Goal: Task Accomplishment & Management: Use online tool/utility

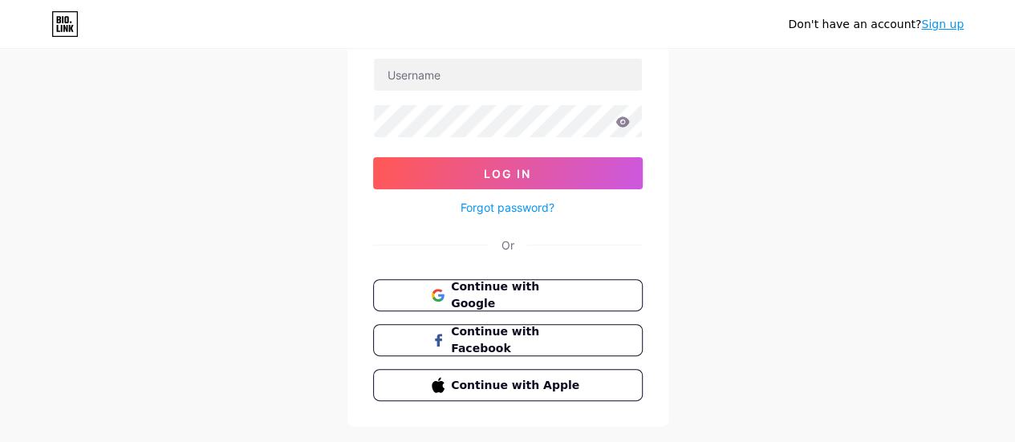
scroll to position [116, 0]
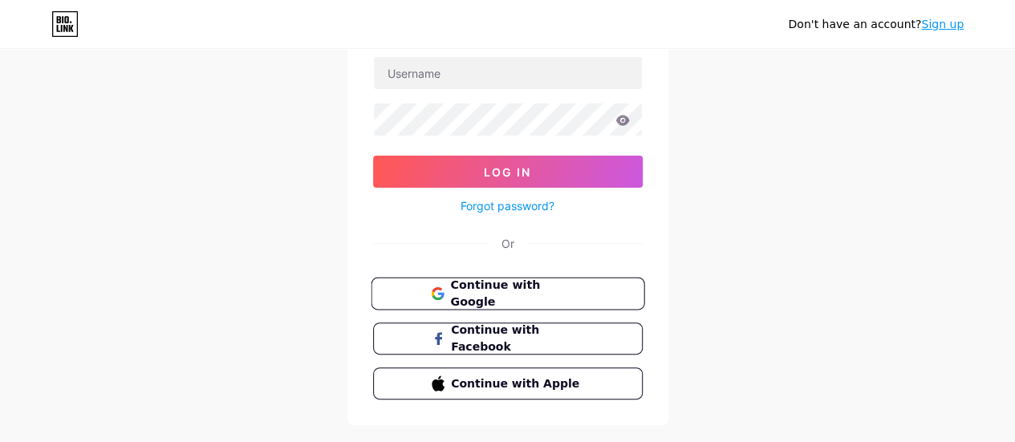
click at [603, 292] on button "Continue with Google" at bounding box center [508, 294] width 274 height 33
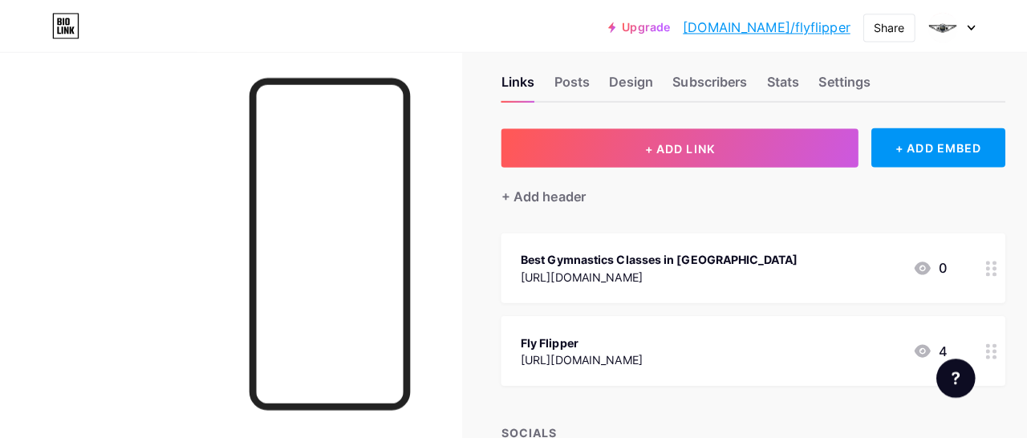
scroll to position [24, 0]
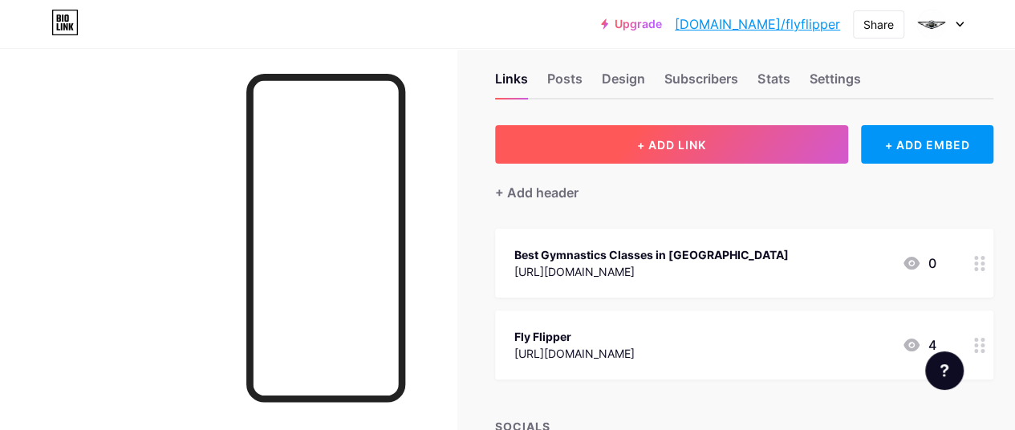
click at [682, 129] on button "+ ADD LINK" at bounding box center [671, 144] width 353 height 39
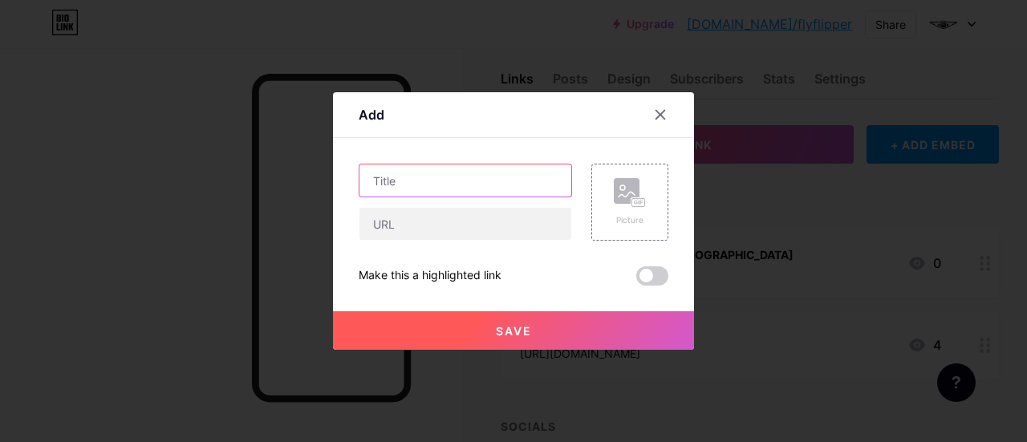
click at [509, 181] on input "text" at bounding box center [466, 181] width 212 height 32
paste input "Parkour Training In [GEOGRAPHIC_DATA]"
type input "Parkour Training In [GEOGRAPHIC_DATA]"
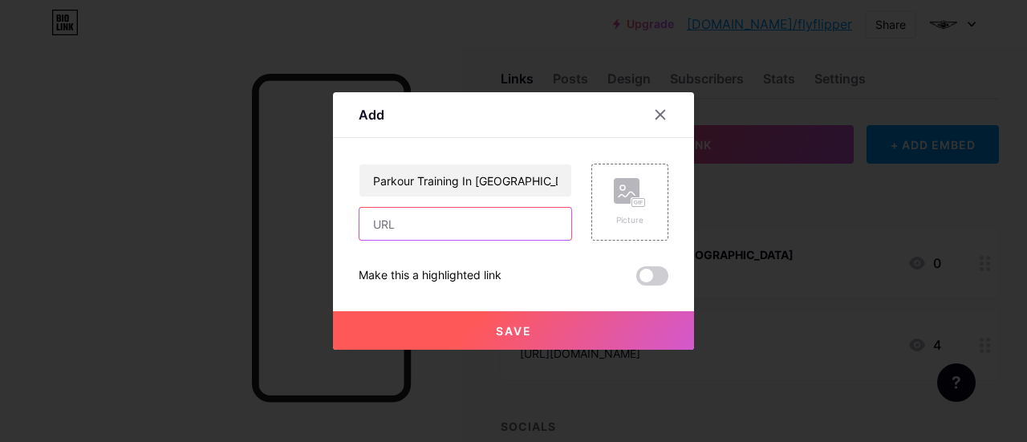
click at [478, 230] on input "text" at bounding box center [466, 224] width 212 height 32
paste input "[URL][DOMAIN_NAME]"
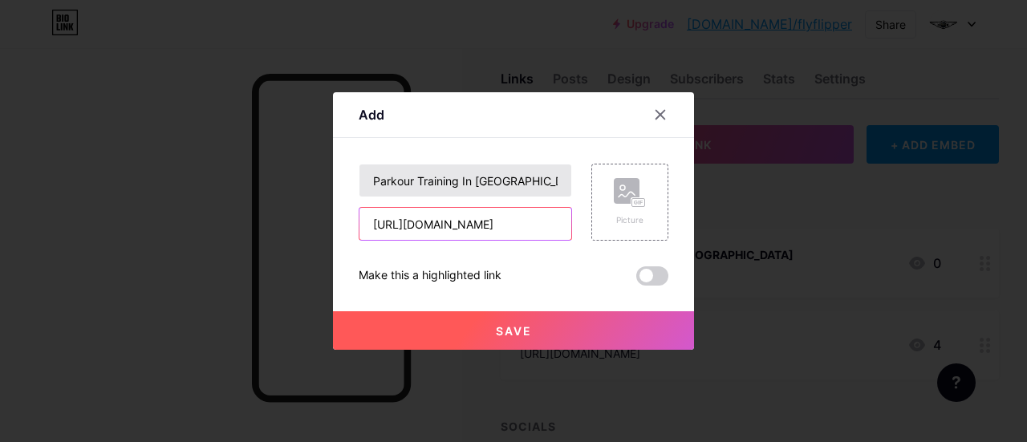
type input "[URL][DOMAIN_NAME]"
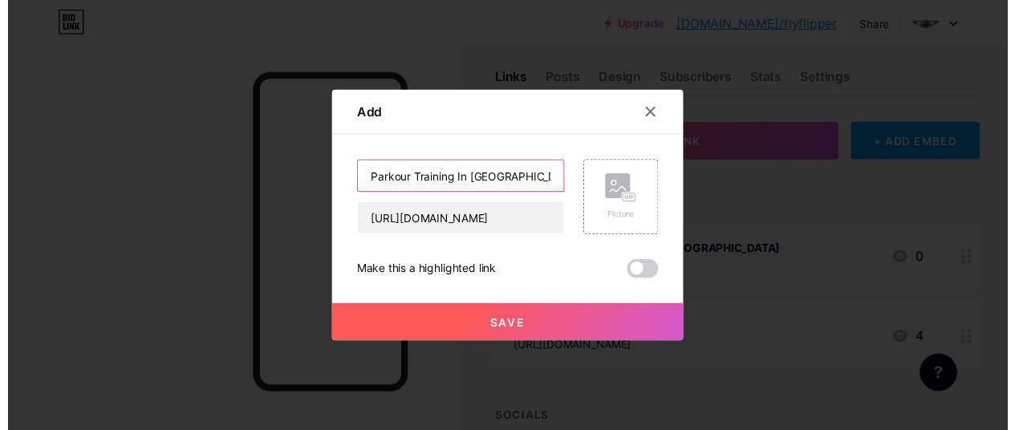
scroll to position [0, 0]
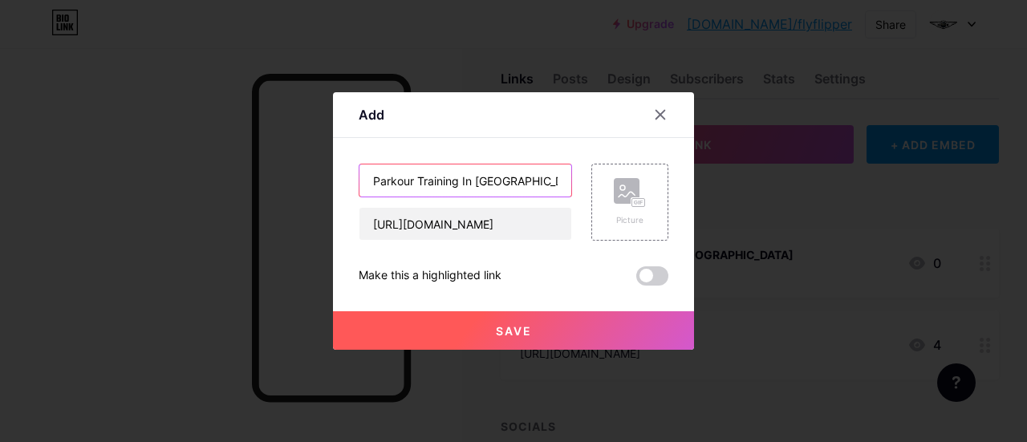
click at [376, 184] on input "Parkour Training In [GEOGRAPHIC_DATA]" at bounding box center [466, 181] width 212 height 32
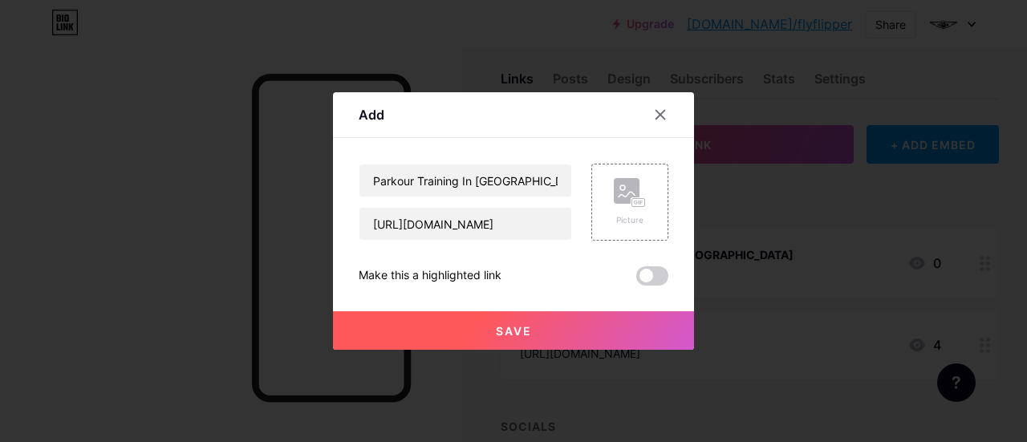
click at [502, 336] on span "Save" at bounding box center [514, 331] width 36 height 14
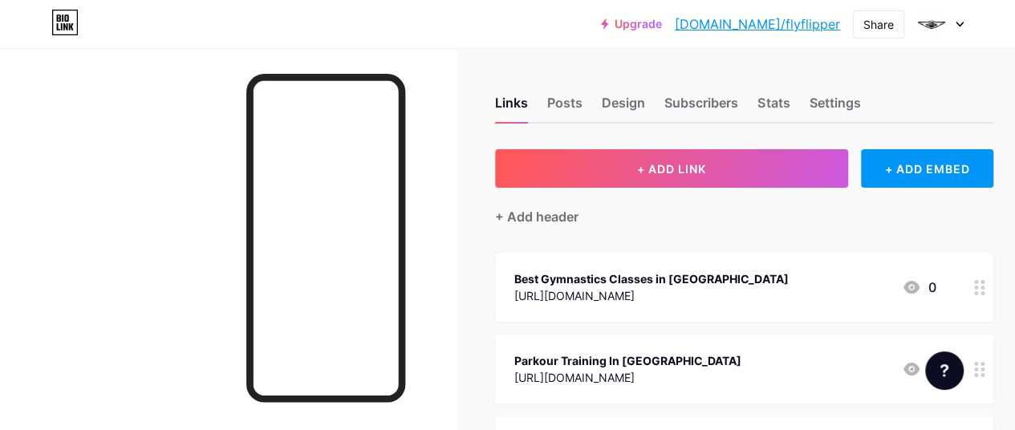
click at [949, 24] on div at bounding box center [940, 24] width 47 height 29
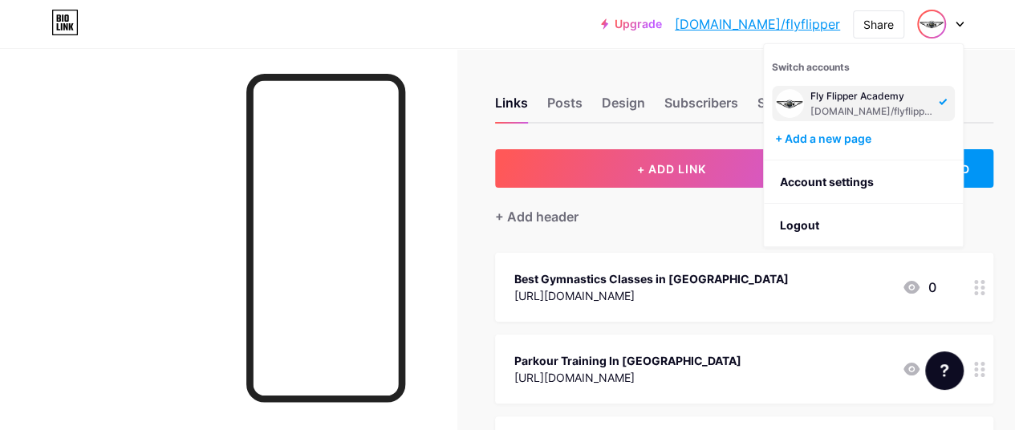
click at [1010, 48] on div "Upgrade [DOMAIN_NAME]/flyfli... [DOMAIN_NAME]/flyflipper Share Switch accounts …" at bounding box center [507, 24] width 1015 height 49
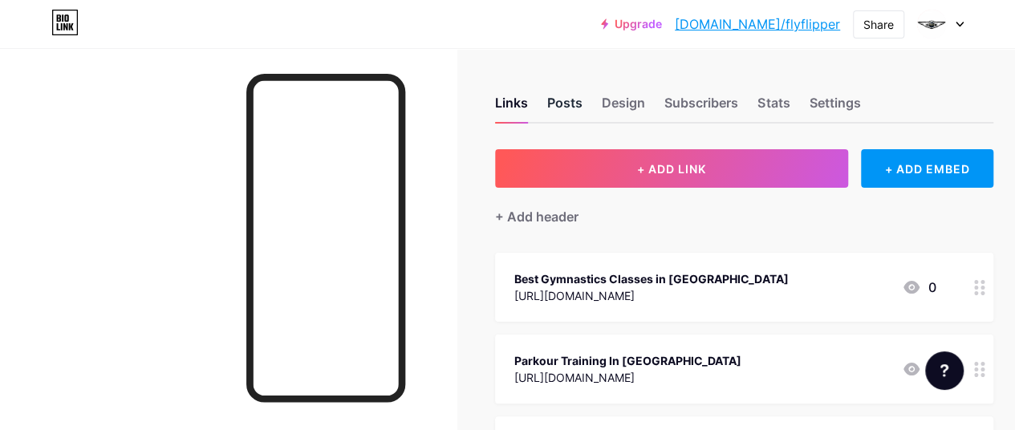
click at [561, 107] on div "Posts" at bounding box center [564, 107] width 35 height 29
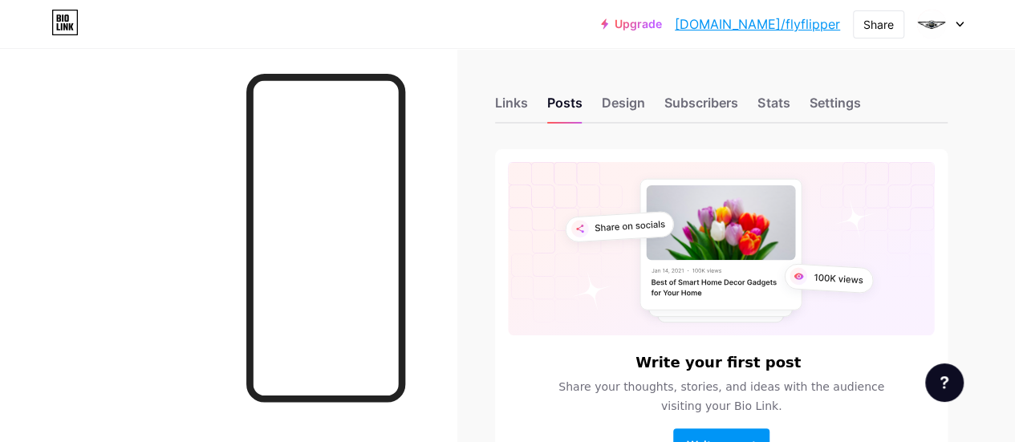
drag, startPoint x: 1005, startPoint y: 112, endPoint x: 1026, endPoint y: 130, distance: 27.9
click at [1015, 130] on html "Upgrade [DOMAIN_NAME]/flyfli... [DOMAIN_NAME]/flyflipper Share Switch accounts …" at bounding box center [507, 281] width 1015 height 563
click at [639, 103] on div "Design" at bounding box center [623, 107] width 43 height 29
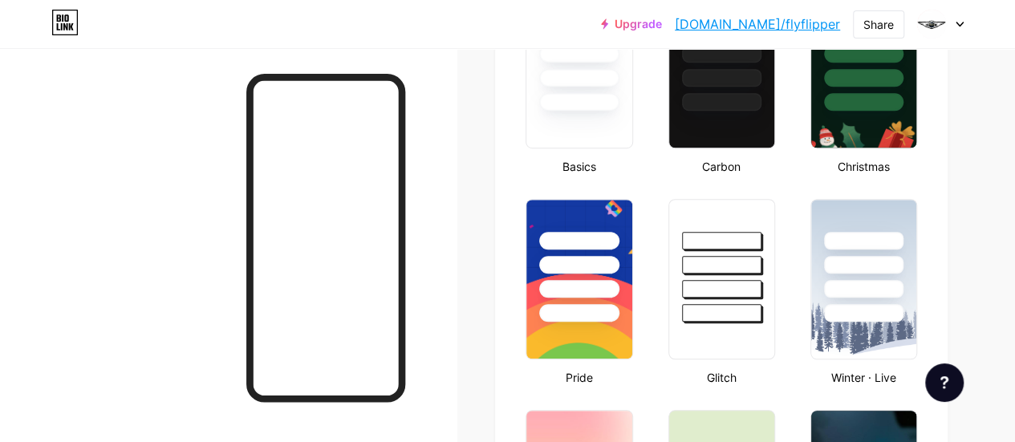
scroll to position [481, 0]
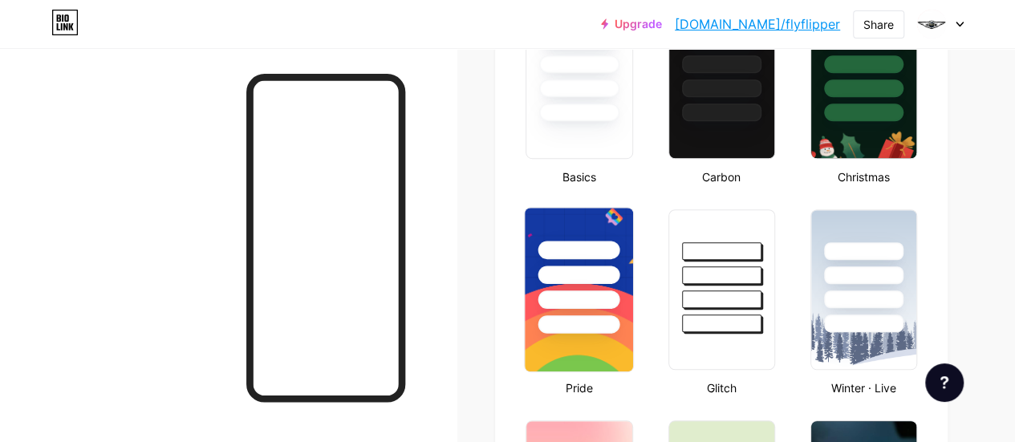
click at [607, 273] on div at bounding box center [579, 275] width 82 height 18
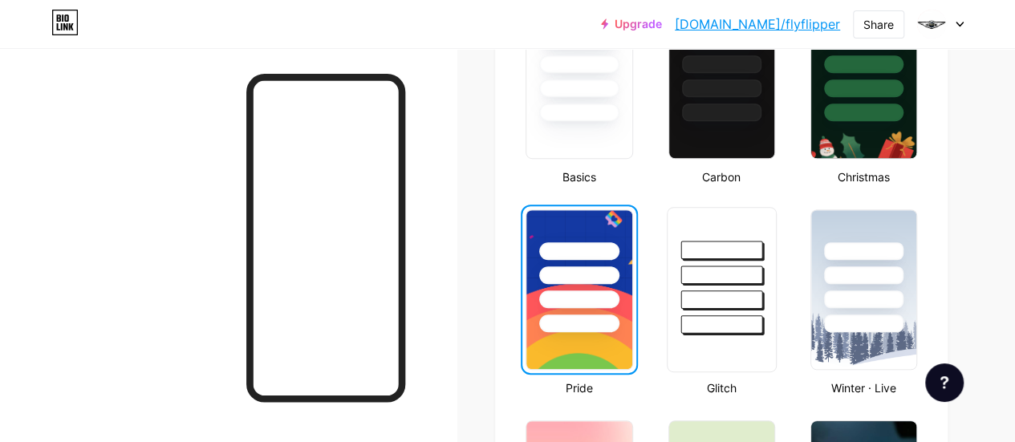
click at [735, 299] on div at bounding box center [721, 299] width 82 height 18
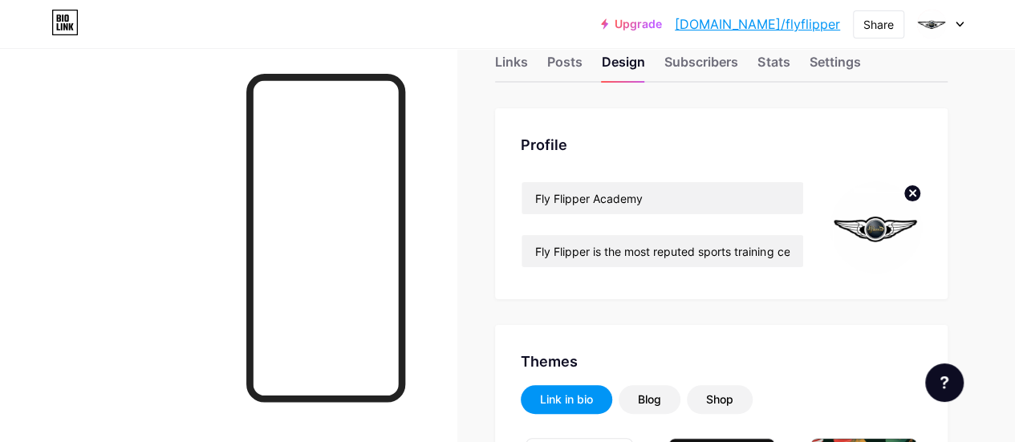
scroll to position [0, 0]
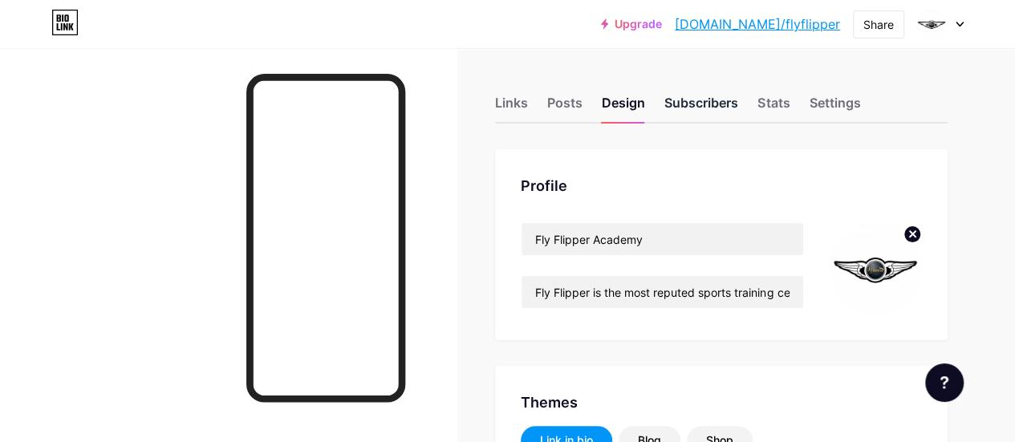
click at [737, 108] on div "Subscribers" at bounding box center [701, 107] width 74 height 29
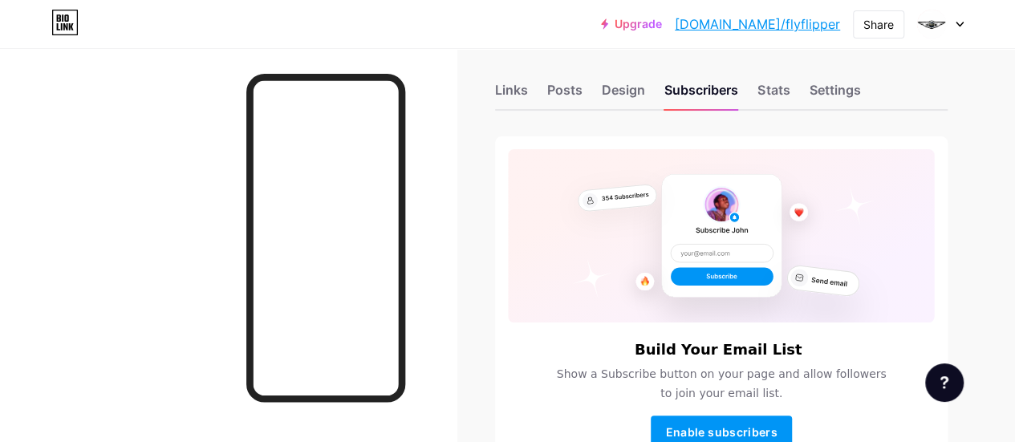
scroll to position [9, 0]
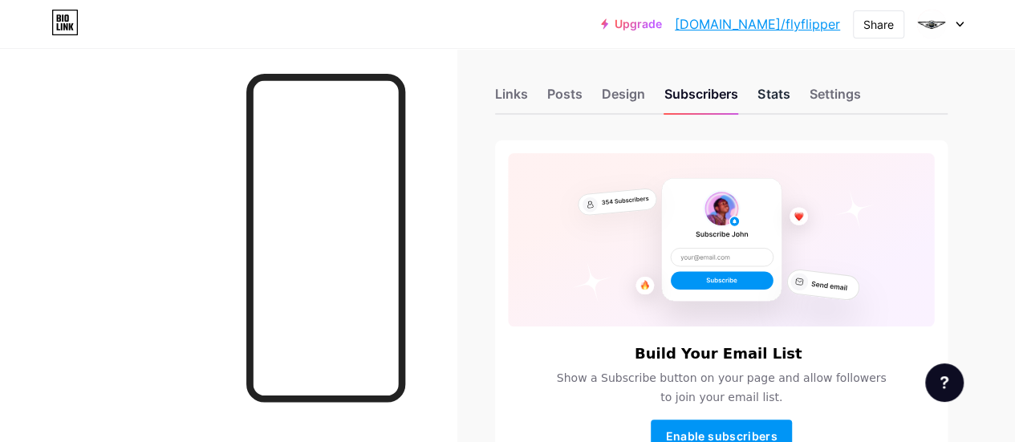
click at [782, 93] on div "Stats" at bounding box center [774, 98] width 32 height 29
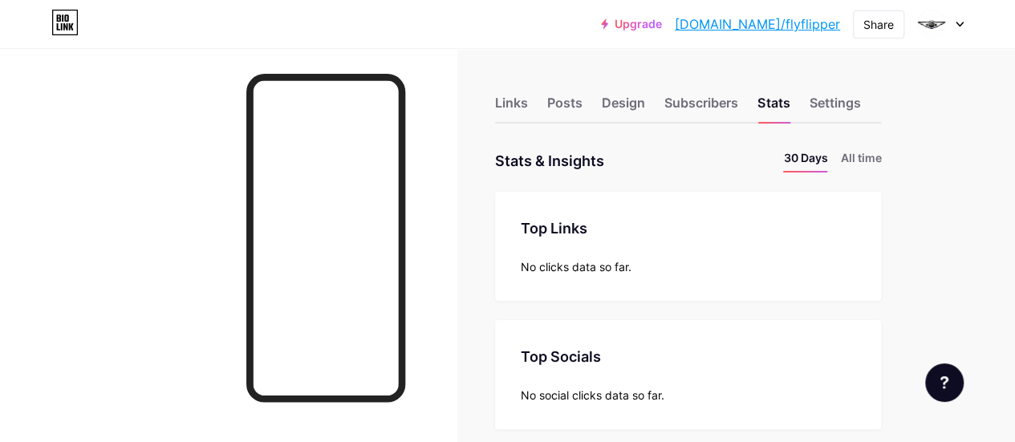
click at [801, 108] on div "Links Posts Design Subscribers Stats Settings" at bounding box center [688, 95] width 386 height 56
click at [833, 105] on div "Settings" at bounding box center [834, 107] width 51 height 29
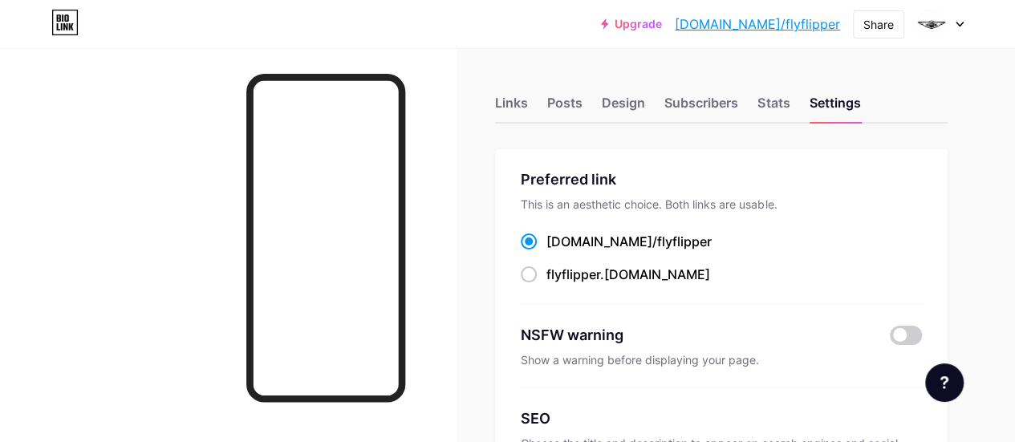
click at [540, 104] on div "Links Posts Design Subscribers Stats Settings" at bounding box center [721, 95] width 453 height 56
click at [528, 104] on div "Links" at bounding box center [511, 107] width 33 height 29
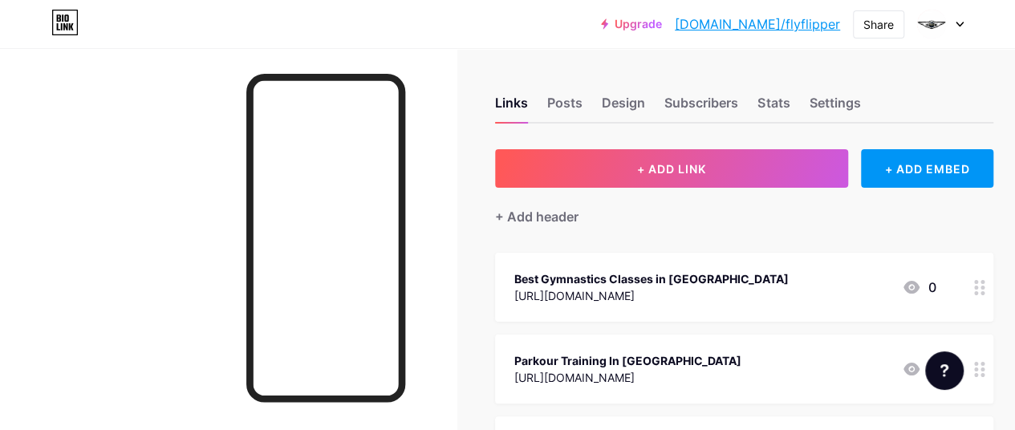
click at [814, 22] on link "[DOMAIN_NAME]/flyflipper" at bounding box center [757, 23] width 165 height 19
